Goal: Transaction & Acquisition: Obtain resource

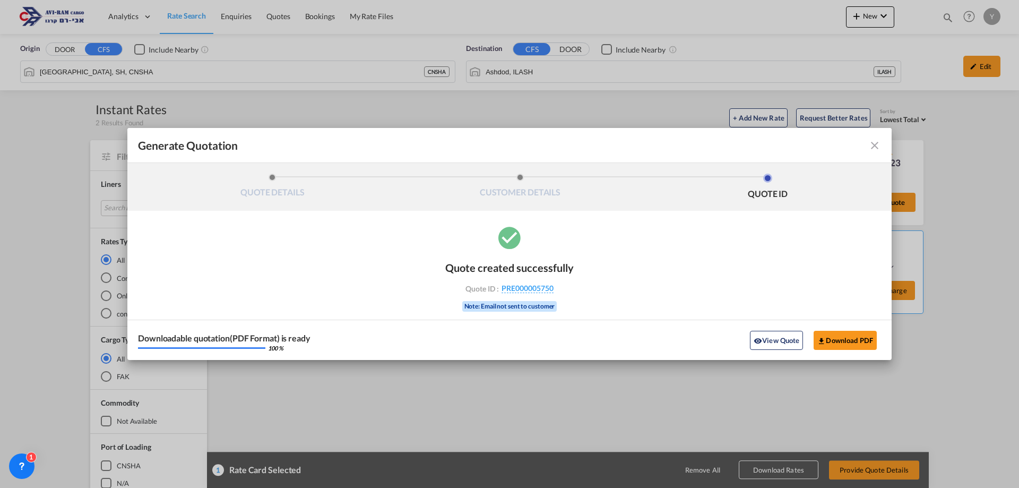
click at [879, 148] on md-icon "icon-close fg-AAA8AD cursor m-0" at bounding box center [874, 145] width 13 height 13
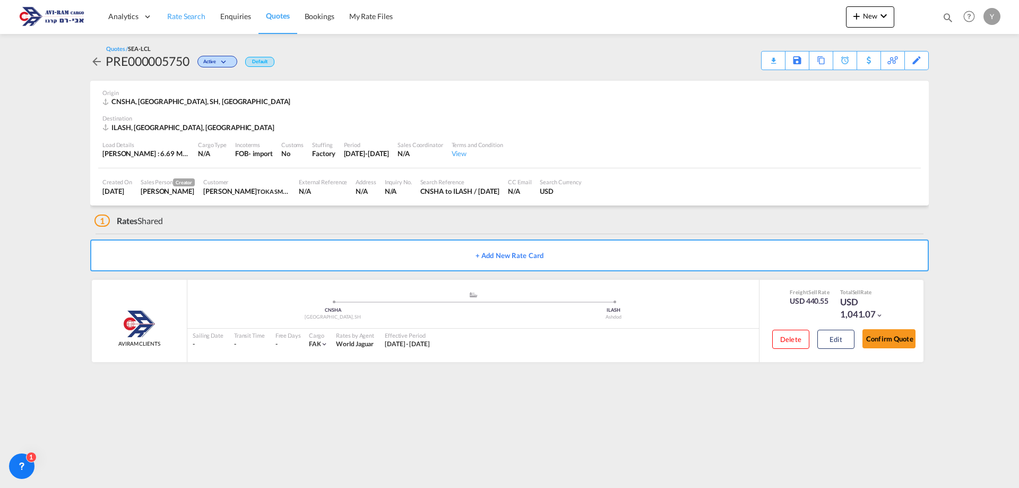
click at [187, 19] on span "Rate Search" at bounding box center [186, 16] width 38 height 9
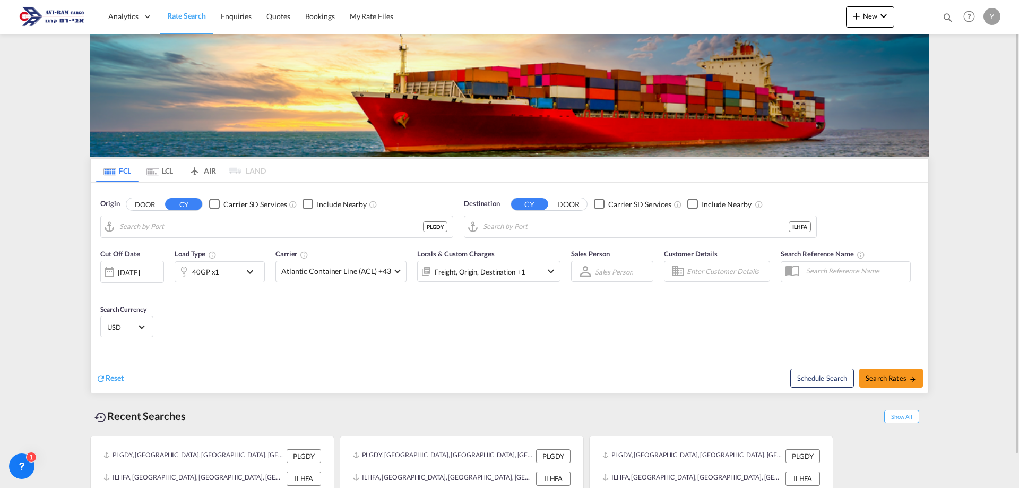
type input "[GEOGRAPHIC_DATA], PLGDY"
type input "[GEOGRAPHIC_DATA], [GEOGRAPHIC_DATA]"
click at [170, 170] on md-tab-item "LCL" at bounding box center [160, 170] width 42 height 23
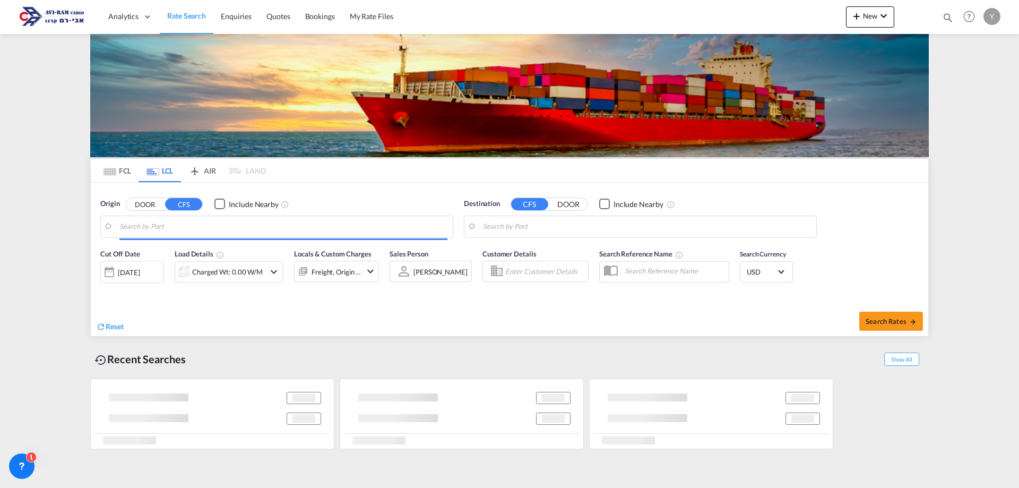
click at [185, 229] on input "Search by Port" at bounding box center [283, 227] width 328 height 16
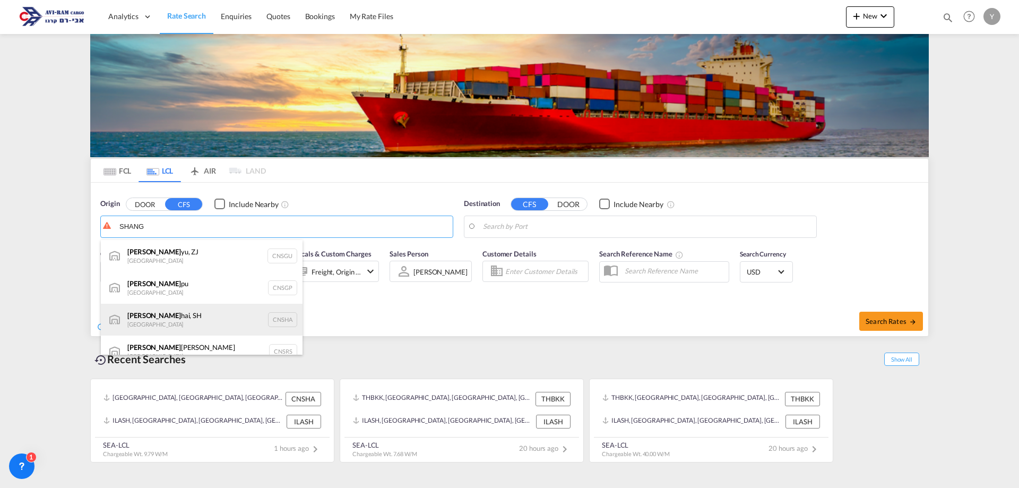
click at [175, 324] on div "[PERSON_NAME], SH China CNSHA" at bounding box center [202, 320] width 202 height 32
type input "[GEOGRAPHIC_DATA], SH, CNSHA"
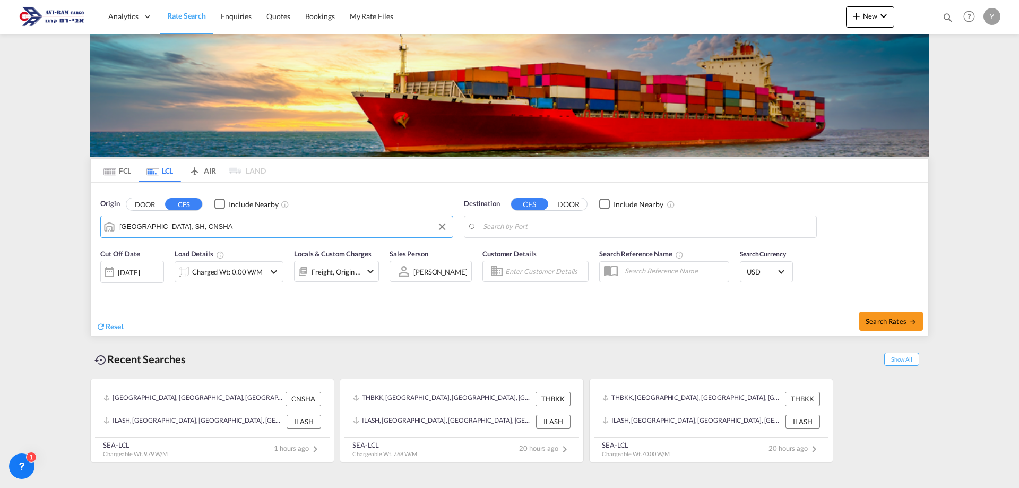
click at [526, 219] on body "Analytics Dashboard Rate Search Enquiries Quotes Bookings" at bounding box center [509, 244] width 1019 height 488
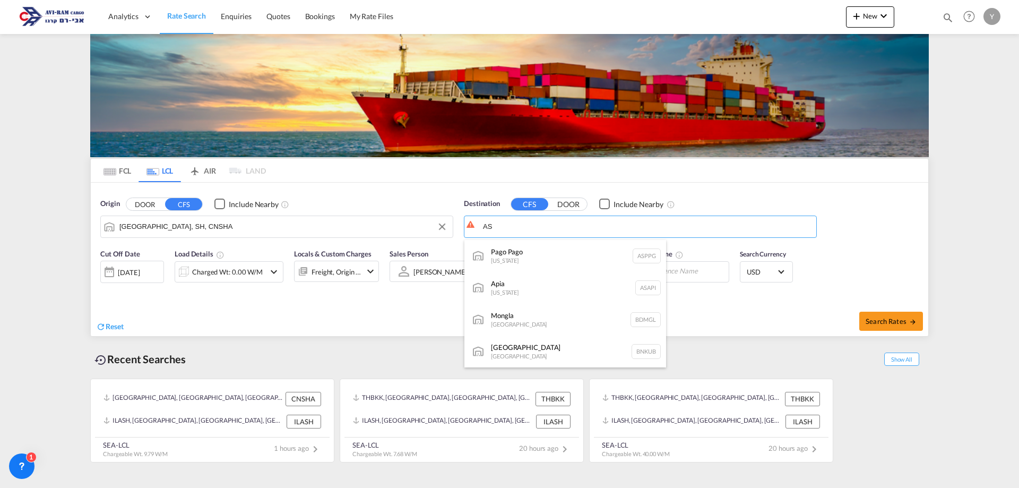
type input "A"
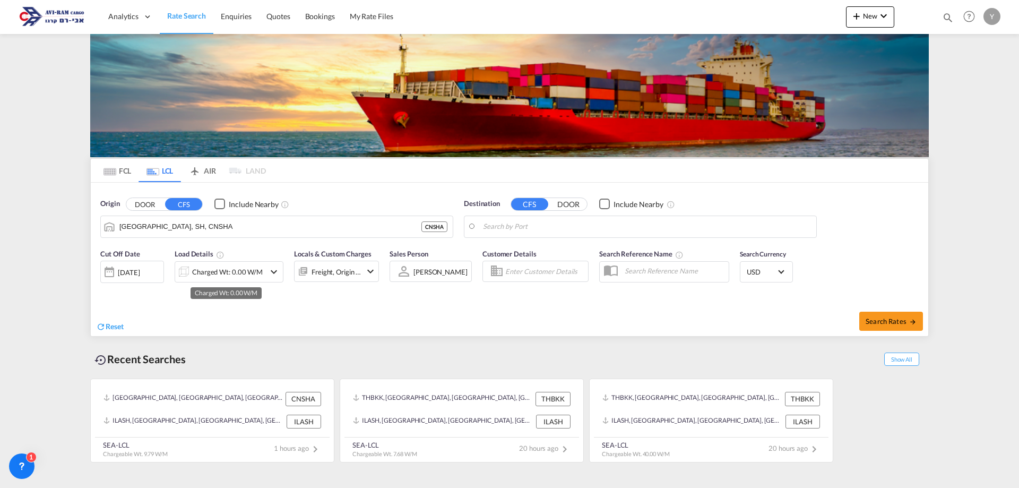
drag, startPoint x: 526, startPoint y: 220, endPoint x: 256, endPoint y: 270, distance: 274.3
click at [265, 272] on div "Charged Wt: 0.00 W/M" at bounding box center [229, 271] width 109 height 21
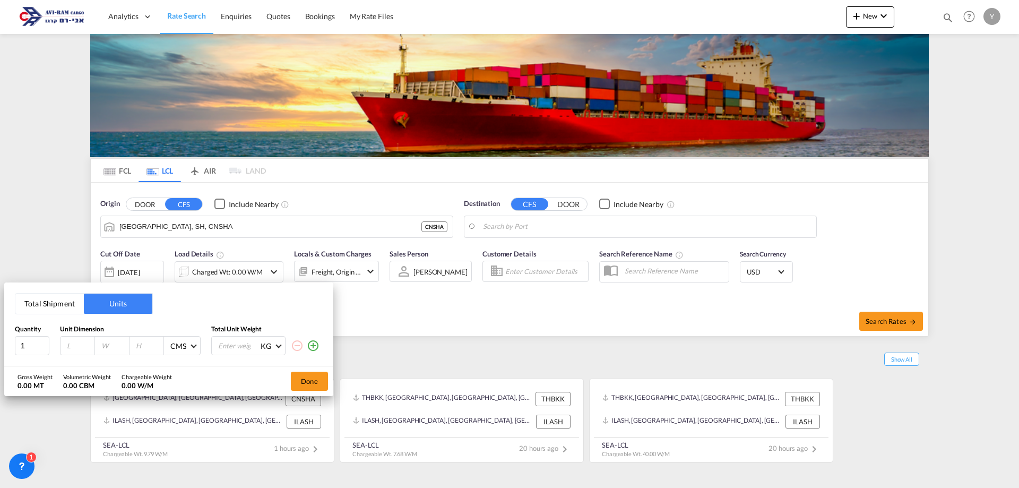
click at [50, 301] on button "Total Shipment" at bounding box center [49, 303] width 68 height 20
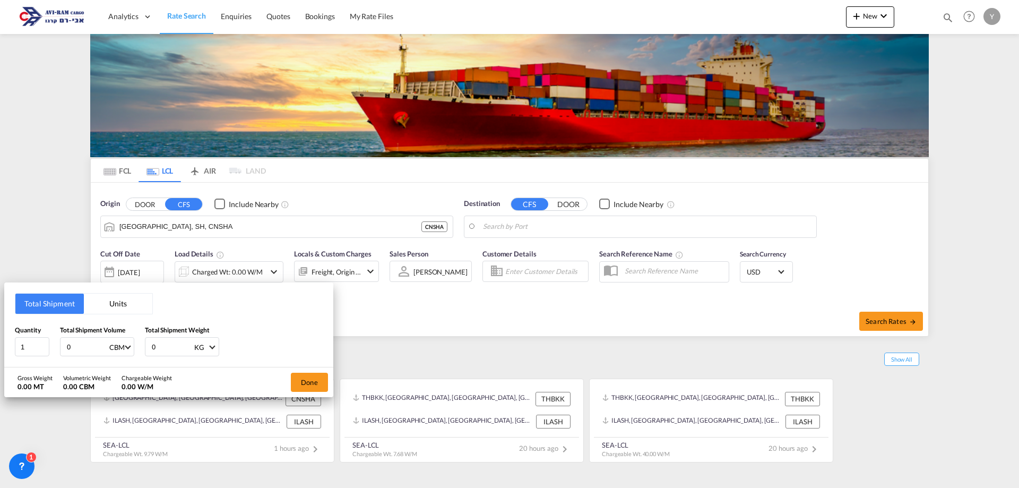
drag, startPoint x: 72, startPoint y: 342, endPoint x: 59, endPoint y: 347, distance: 13.9
click at [59, 347] on div "Quantity 1 Total Shipment Volume 0 CBM CBM CFT Total Shipment Weight 0 KG KG LB" at bounding box center [169, 341] width 308 height 32
type input "11.3"
drag, startPoint x: 161, startPoint y: 347, endPoint x: -13, endPoint y: 318, distance: 176.3
click at [0, 318] on html "Analytics Dashboard Rate Search Enquiries Quotes Bookings" at bounding box center [509, 244] width 1019 height 488
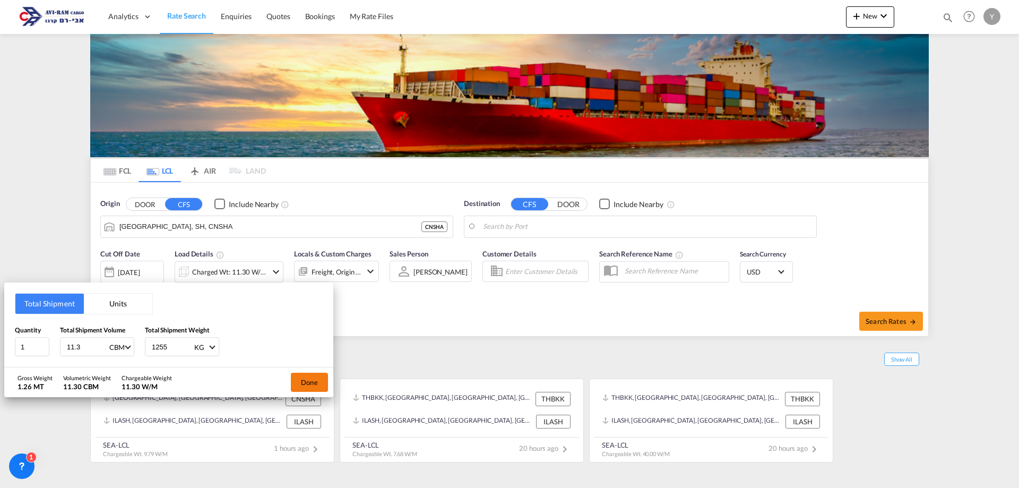
type input "1255"
click at [304, 381] on button "Done" at bounding box center [309, 382] width 37 height 19
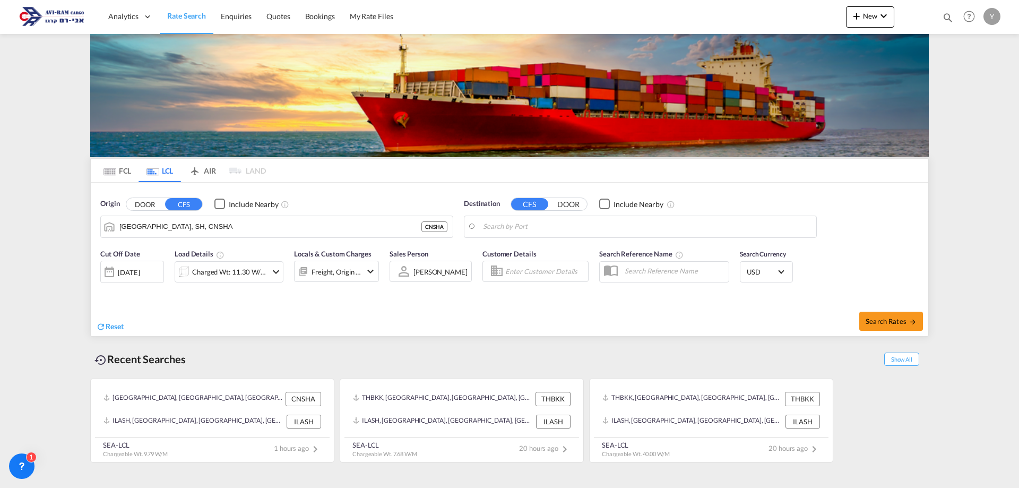
click at [559, 231] on body "Analytics Dashboard Rate Search Enquiries Quotes Bookings" at bounding box center [509, 244] width 1019 height 488
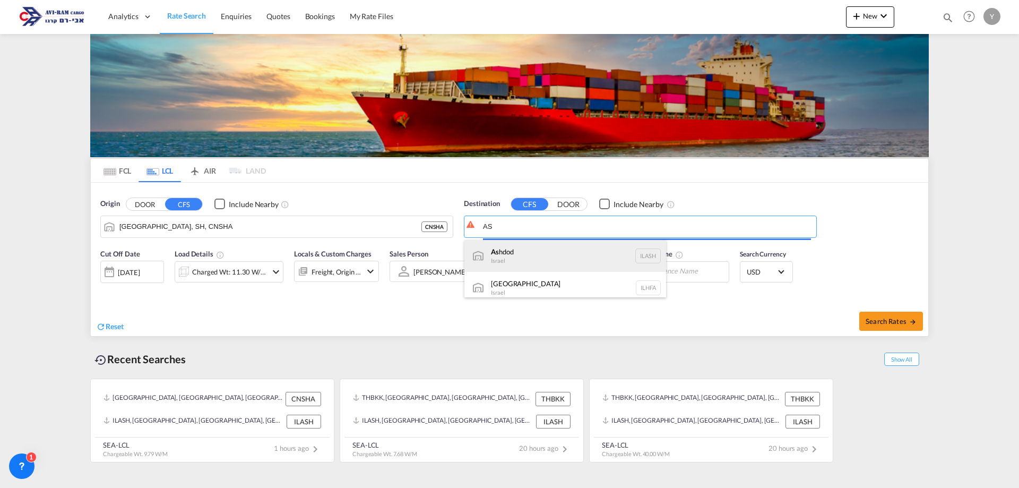
click at [514, 256] on div "As hdod Israel [GEOGRAPHIC_DATA]" at bounding box center [565, 256] width 202 height 32
type input "Ashdod, ILASH"
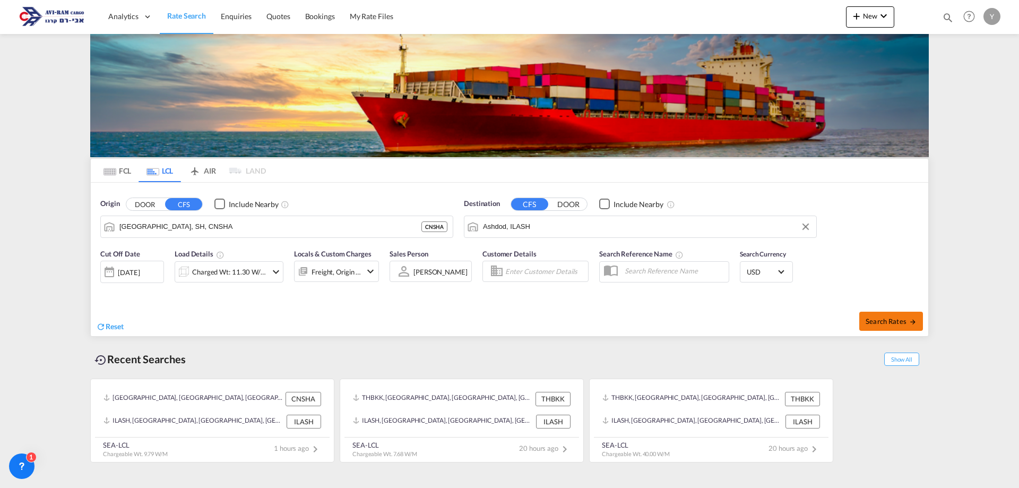
click at [877, 317] on span "Search Rates" at bounding box center [891, 321] width 51 height 8
type input "CNSHA to ILASH / [DATE]"
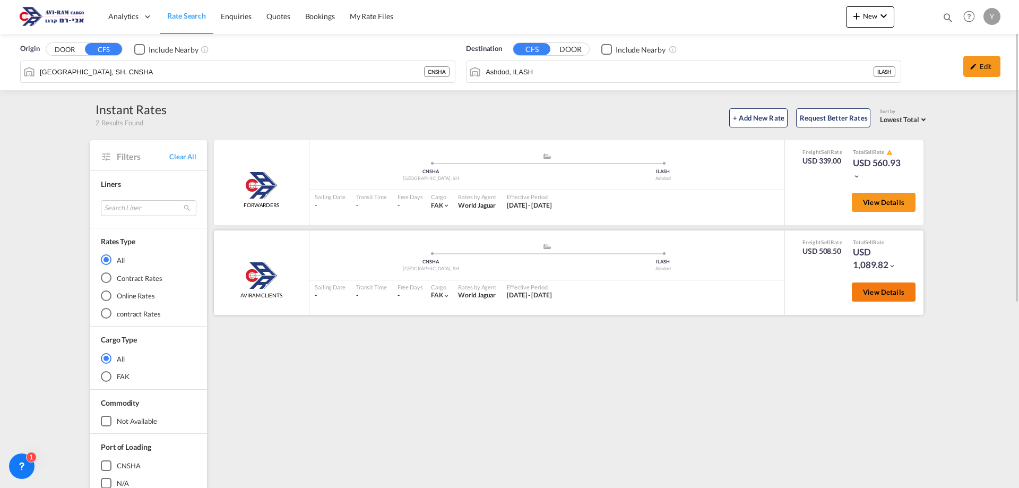
click at [873, 286] on button "View Details" at bounding box center [884, 291] width 64 height 19
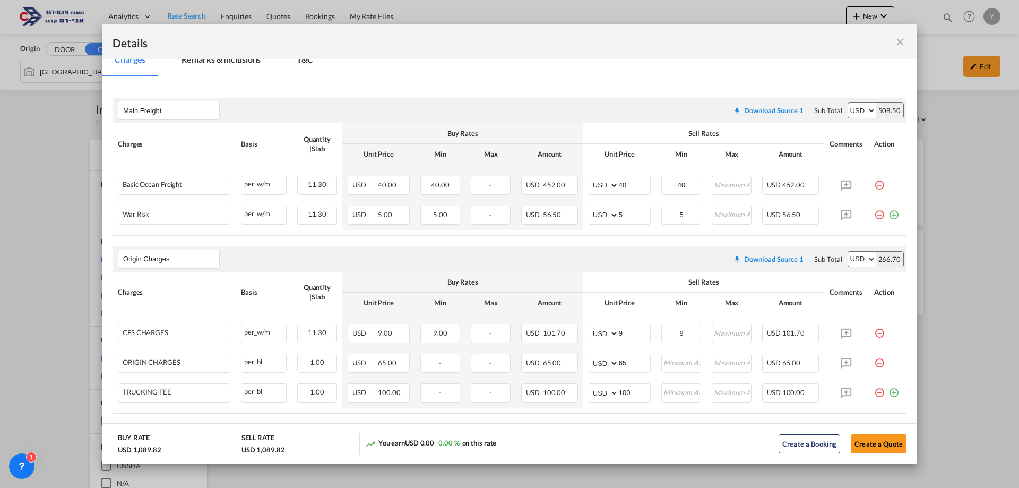
scroll to position [159, 0]
drag, startPoint x: 609, startPoint y: 187, endPoint x: 601, endPoint y: 187, distance: 7.4
click at [601, 187] on md-input-container "AED AFN ALL AMD ANG AOA ARS AUD AWG AZN BAM BBD BDT BGN BHD BIF BMD BND BOB BRL…" at bounding box center [620, 183] width 62 height 19
type input "2"
type input "4"
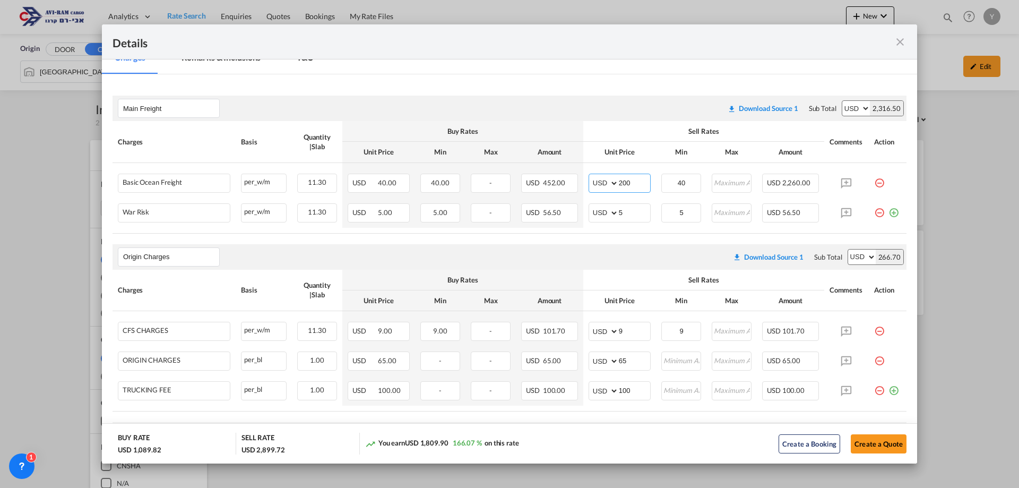
type input "200"
click at [895, 45] on md-icon "icon-close fg-AAA8AD m-0 cursor" at bounding box center [900, 42] width 13 height 13
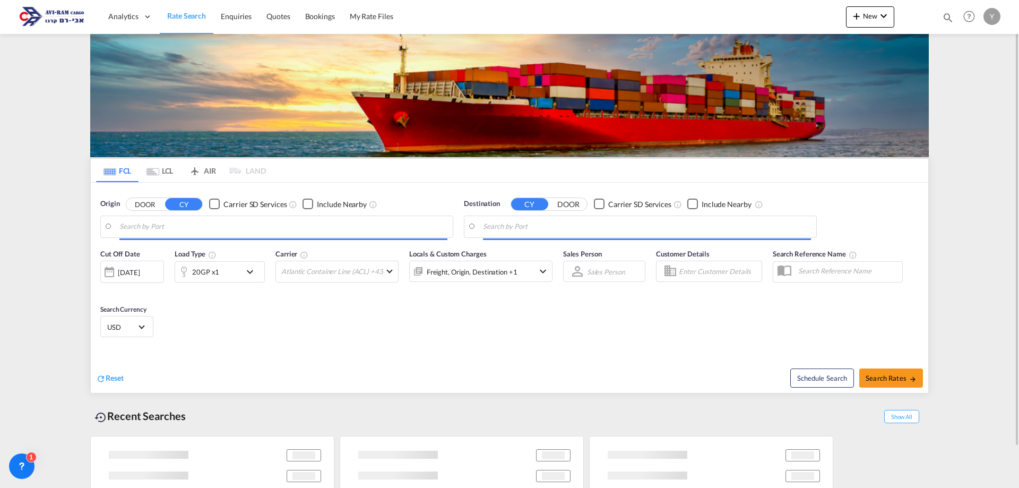
click at [226, 266] on div "20GP x1" at bounding box center [208, 271] width 66 height 21
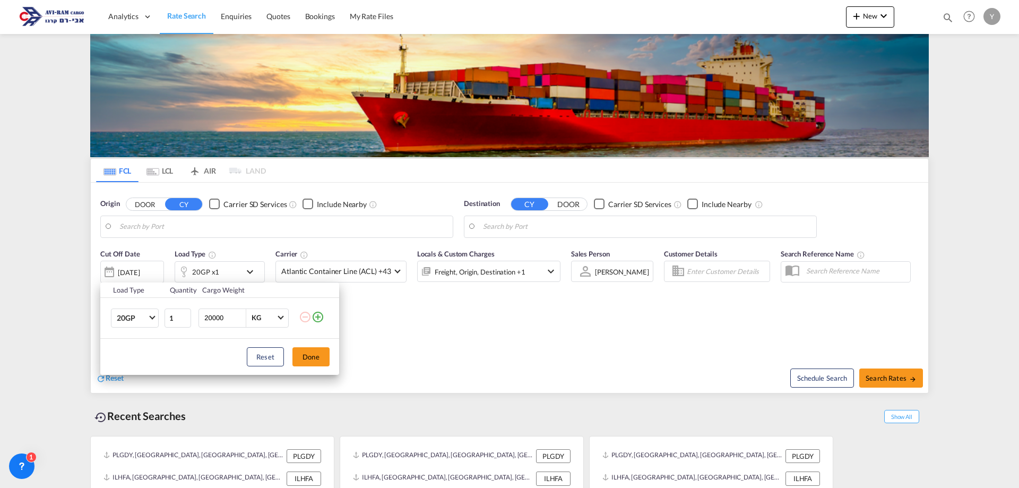
click at [169, 169] on div "Load Type Quantity Cargo Weight 20GP 20GP 40GP 40HC 45HC 20RE 40RE 40HR 20OT 40…" at bounding box center [509, 244] width 1019 height 488
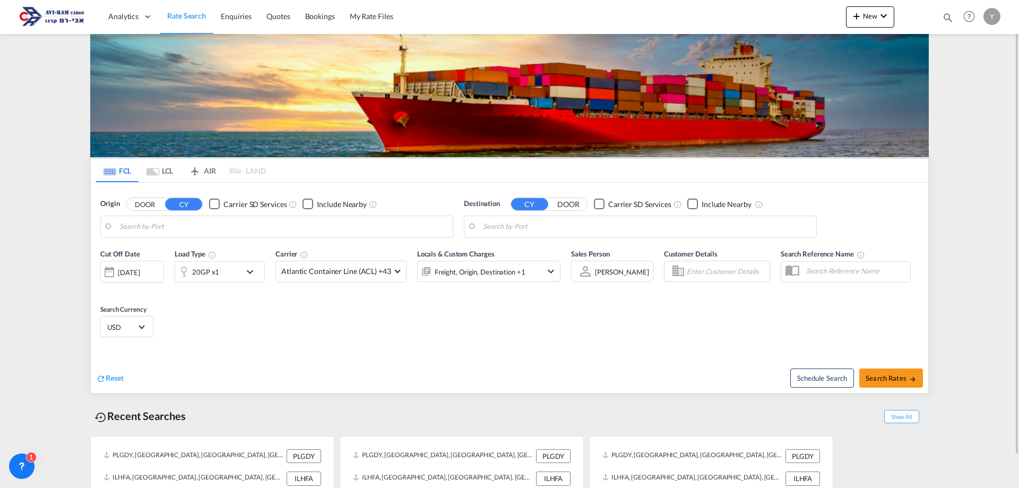
click at [161, 172] on md-tab-item "LCL" at bounding box center [160, 170] width 42 height 23
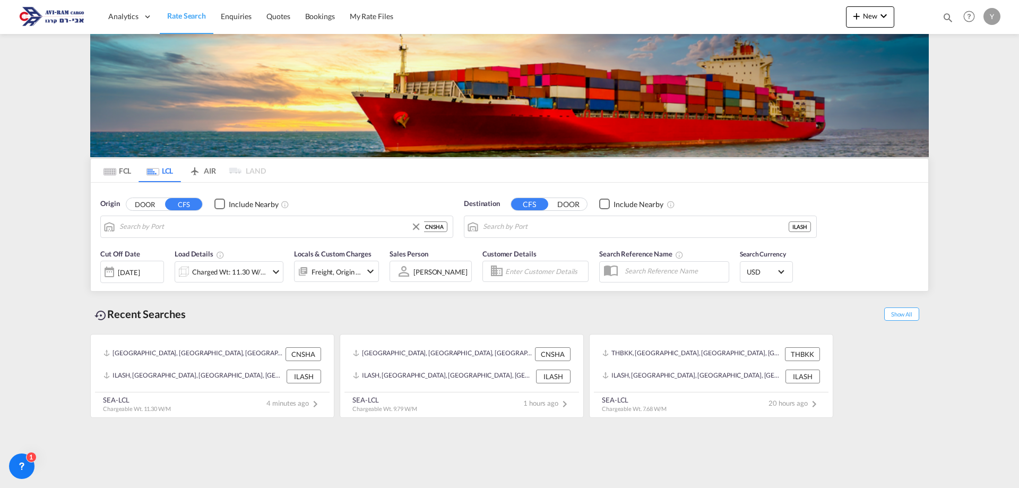
type input "[GEOGRAPHIC_DATA], SH, CNSHA"
type input "Ashdod, ILASH"
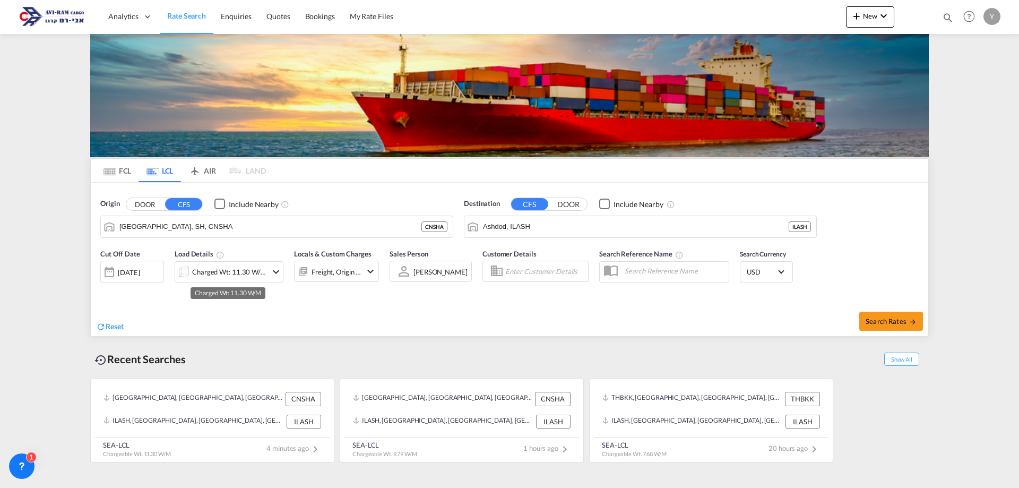
click at [240, 278] on div "Charged Wt: 11.30 W/M" at bounding box center [229, 271] width 75 height 15
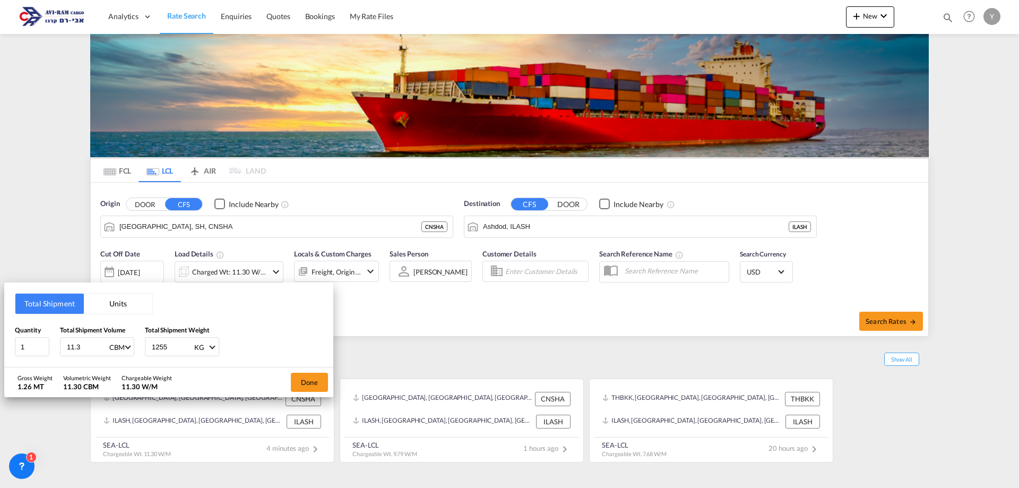
drag, startPoint x: 91, startPoint y: 347, endPoint x: -5, endPoint y: 357, distance: 97.1
click at [0, 357] on html "Analytics Dashboard Rate Search Enquiries Quotes Bookings" at bounding box center [509, 244] width 1019 height 488
type input "4"
click at [317, 390] on button "Done" at bounding box center [309, 382] width 37 height 19
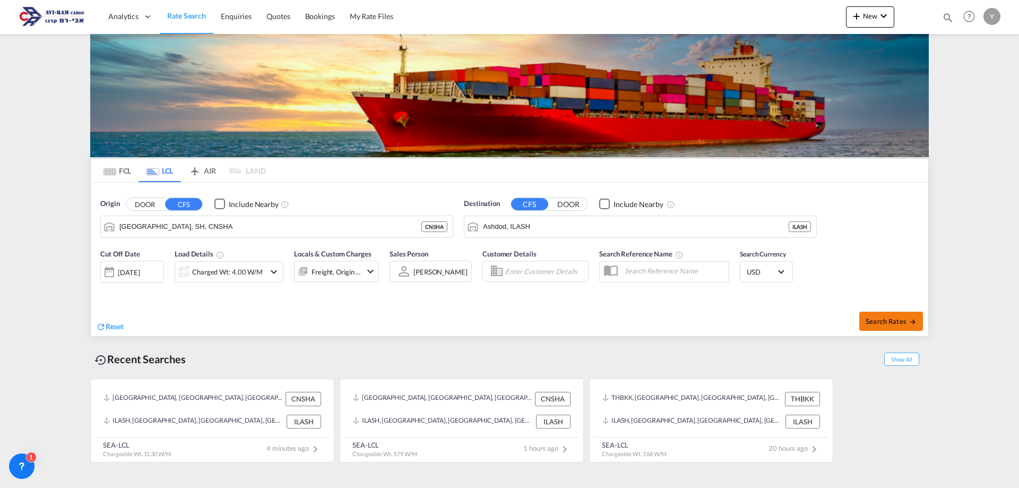
click at [873, 327] on button "Search Rates" at bounding box center [891, 321] width 64 height 19
type input "CNSHA to ILASH / [DATE]"
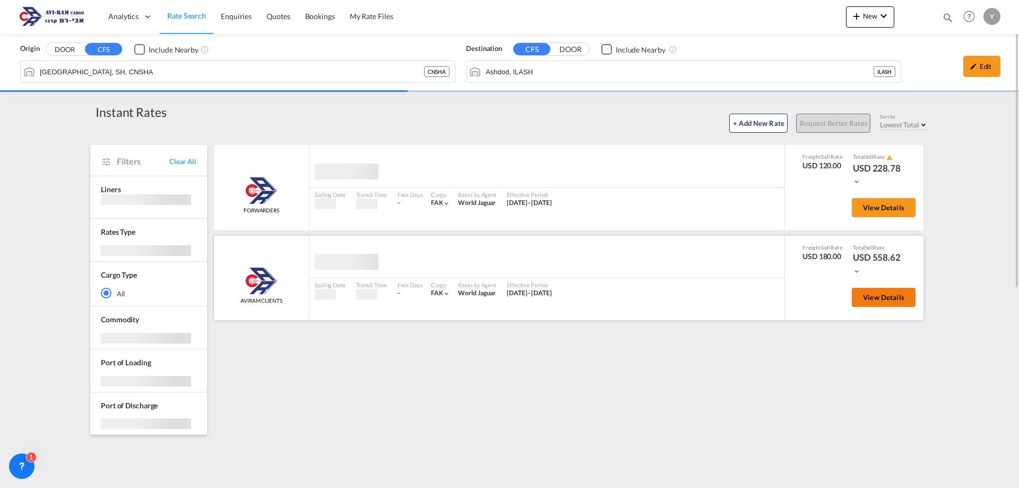
click at [876, 290] on button "View Details" at bounding box center [884, 297] width 64 height 19
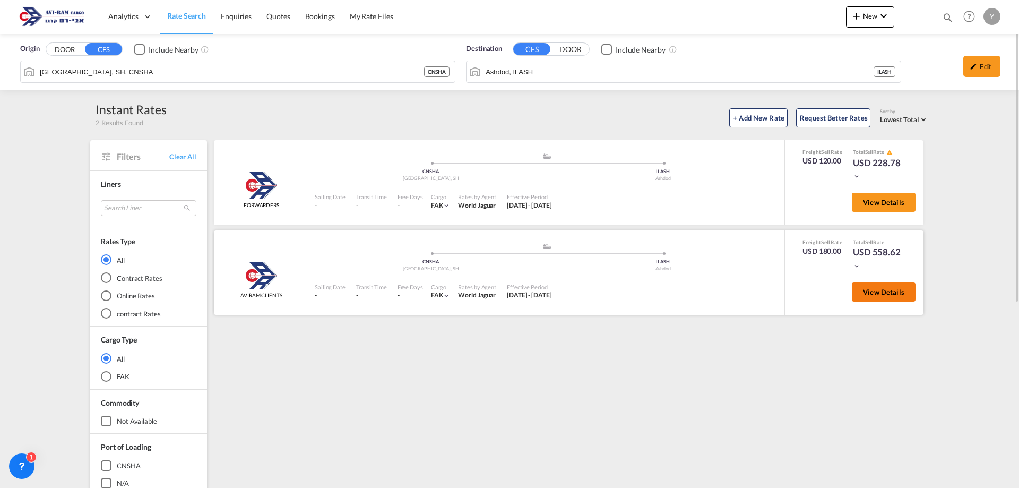
click at [875, 297] on button "View Details" at bounding box center [884, 291] width 64 height 19
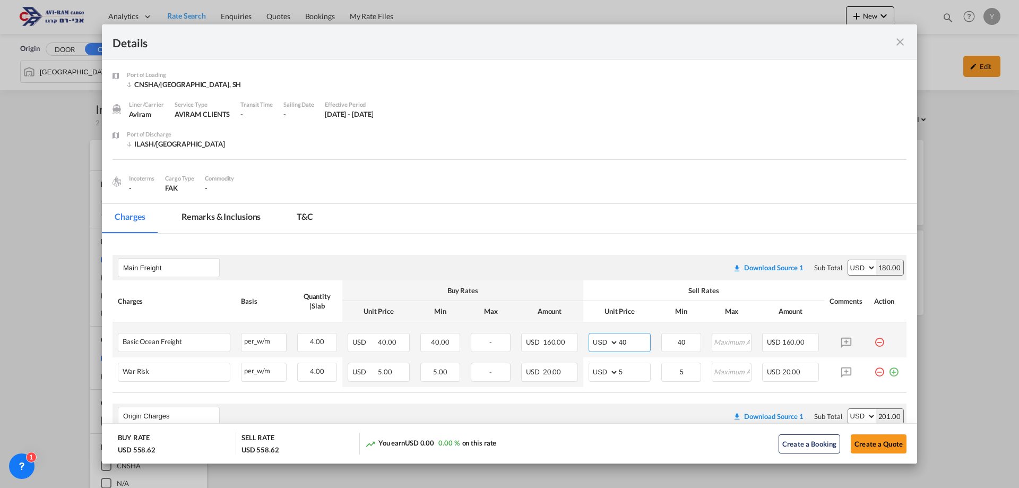
drag, startPoint x: 630, startPoint y: 335, endPoint x: 599, endPoint y: 346, distance: 32.6
click at [599, 346] on md-input-container "AED AFN ALL AMD ANG AOA ARS AUD AWG AZN BAM BBD BDT BGN BHD BIF BMD BND BOB BRL…" at bounding box center [620, 342] width 62 height 19
type input "200"
drag, startPoint x: 889, startPoint y: 40, endPoint x: 895, endPoint y: 39, distance: 5.9
click at [892, 40] on div "Port of ..." at bounding box center [867, 41] width 80 height 13
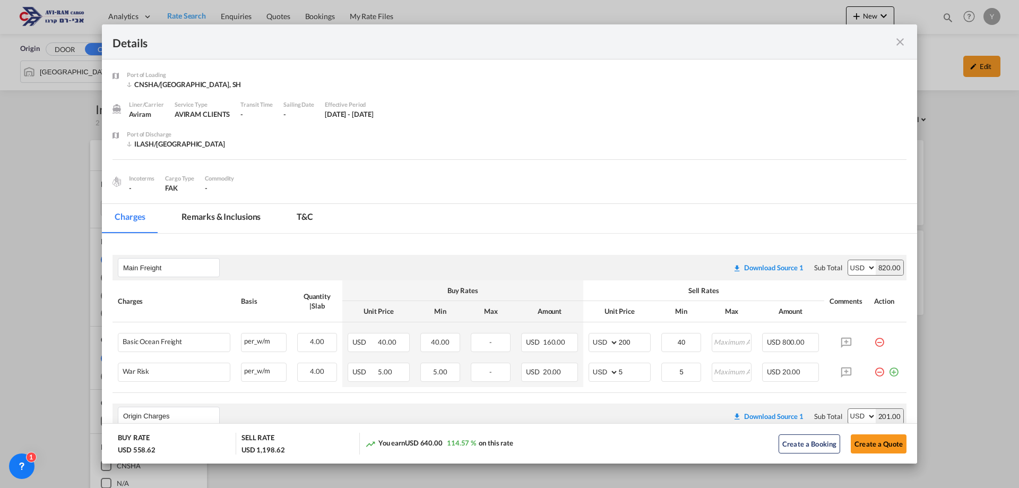
click at [889, 40] on div "Port of ..." at bounding box center [867, 41] width 80 height 13
click at [895, 40] on md-icon "icon-close fg-AAA8AD m-0 cursor" at bounding box center [900, 42] width 13 height 13
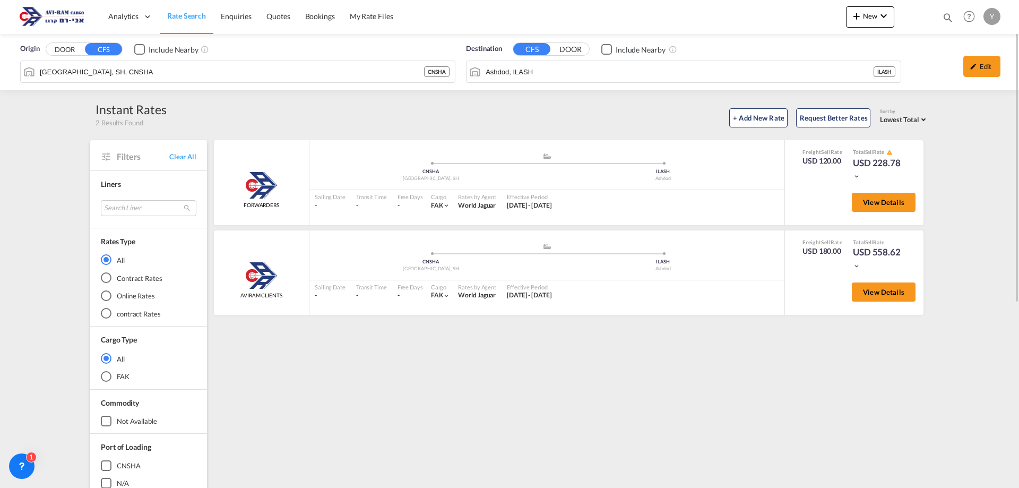
click at [497, 343] on div "Aviram FORWARDERS added by you .a{fill:#aaa8ad;} .a{fill:#aaa8ad;} CNSHA Shangh…" at bounding box center [570, 458] width 716 height 637
